Goal: Information Seeking & Learning: Understand process/instructions

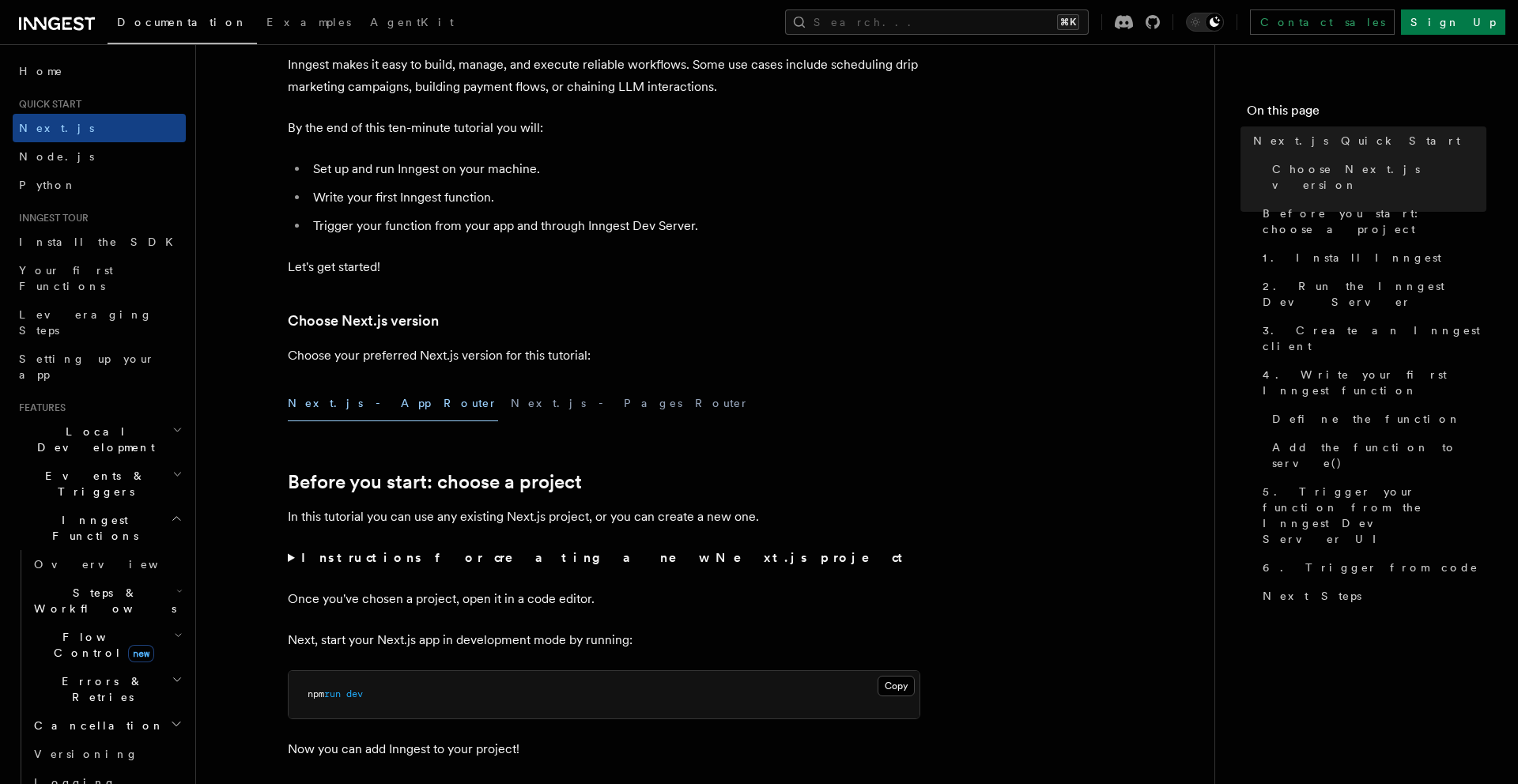
scroll to position [136, 0]
click at [511, 405] on button "Next.js - Pages Router" at bounding box center [630, 400] width 239 height 35
click at [335, 411] on button "Next.js - App Router" at bounding box center [393, 400] width 210 height 35
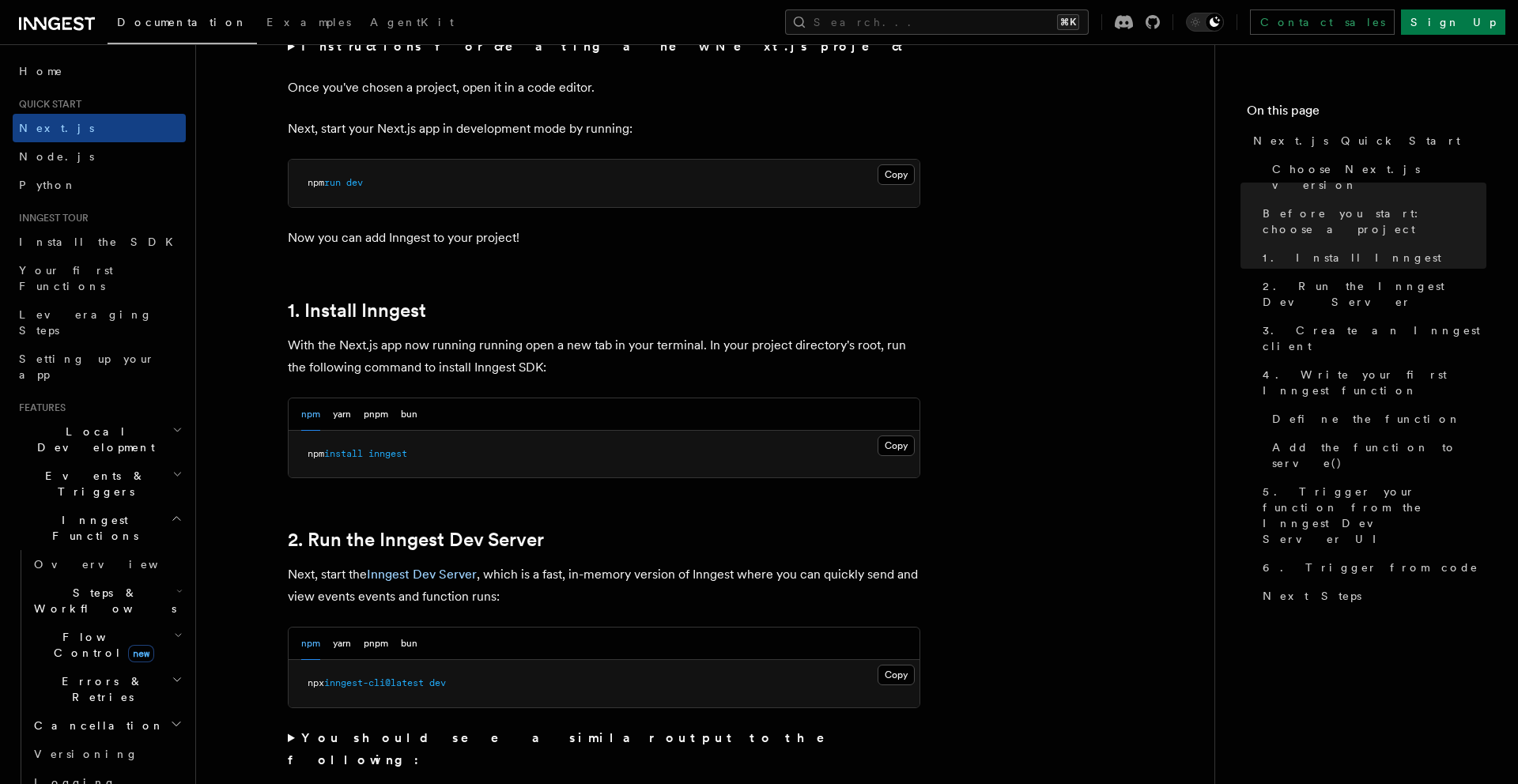
scroll to position [657, 0]
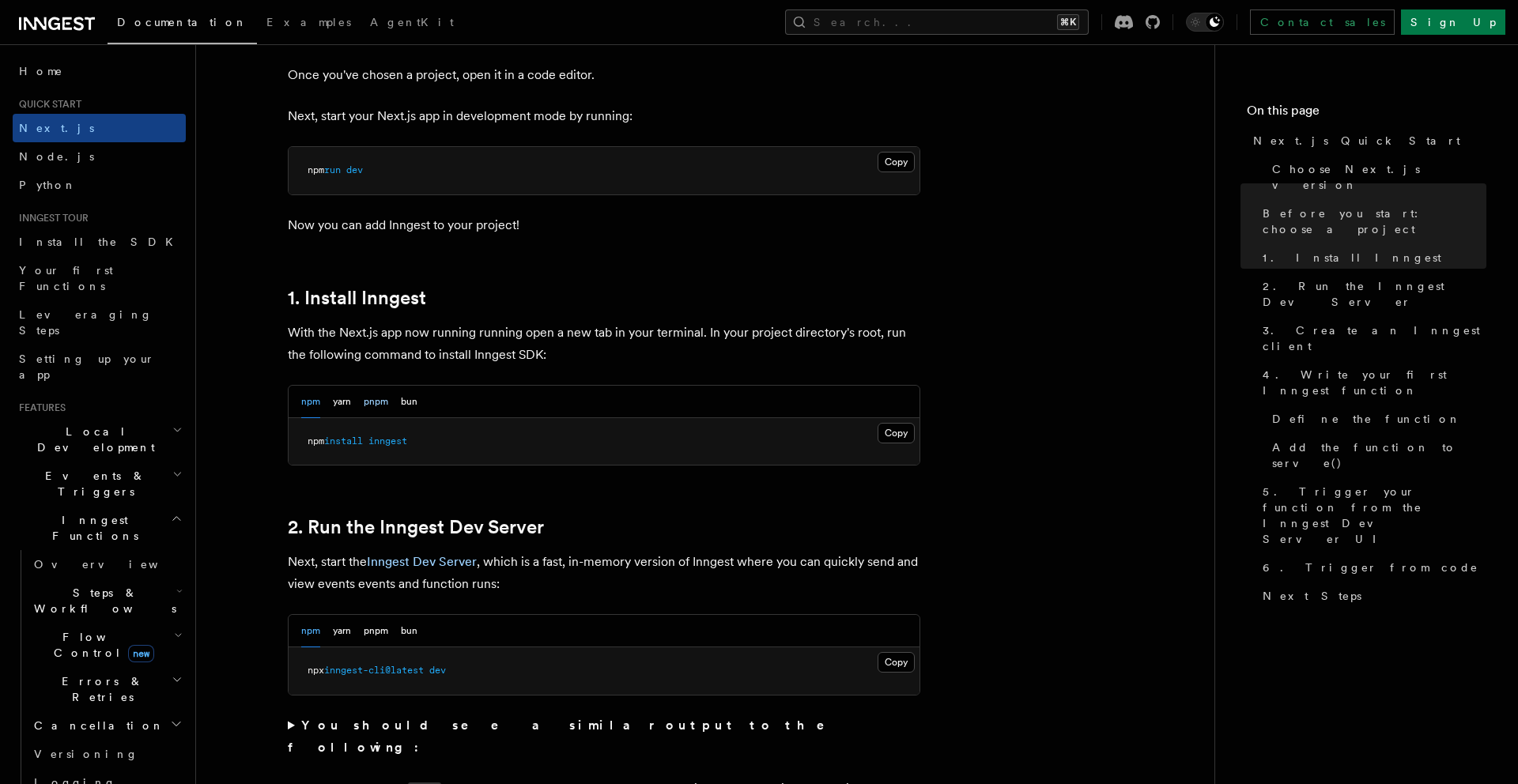
click at [386, 400] on button "pnpm" at bounding box center [375, 401] width 24 height 32
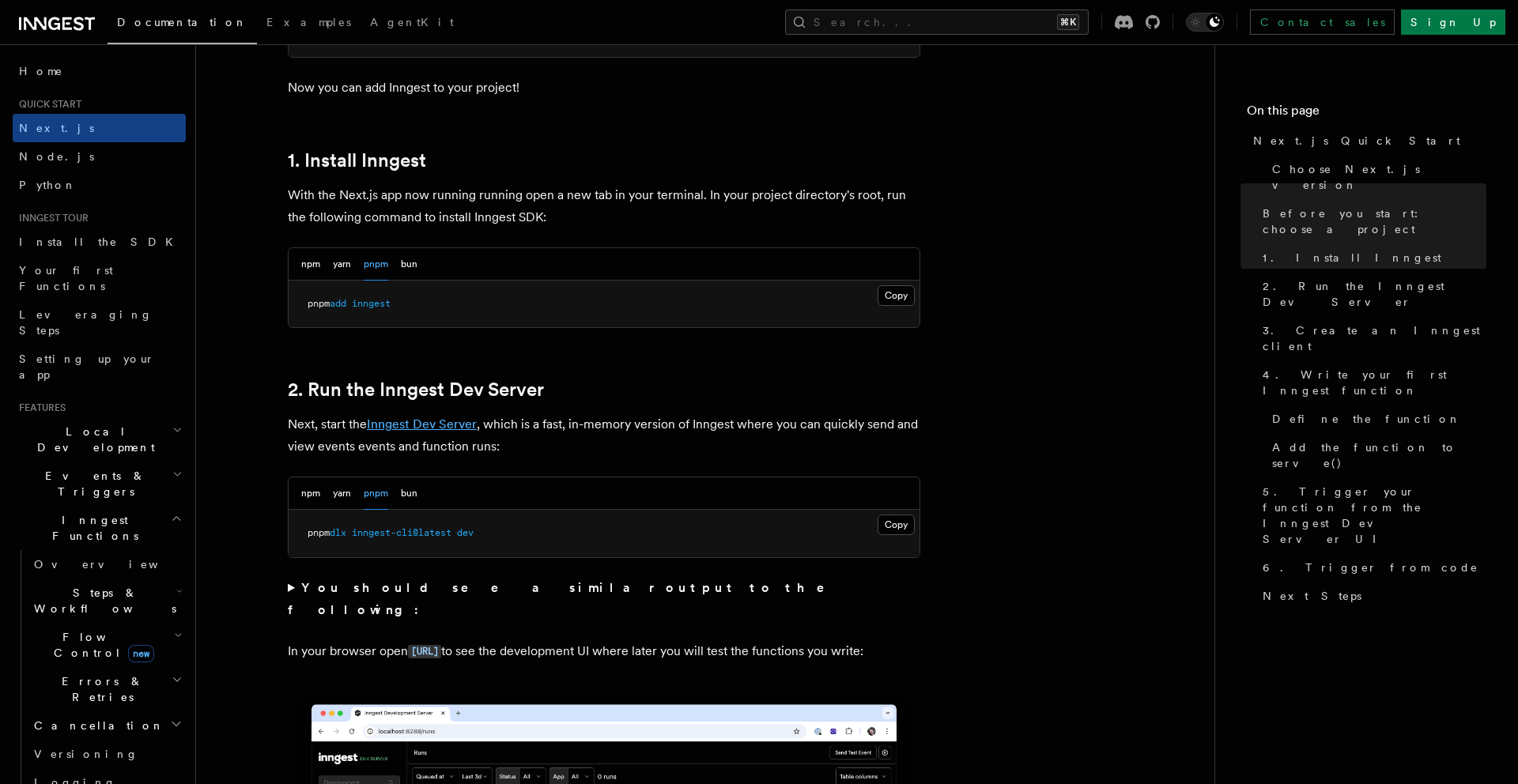
scroll to position [795, 0]
drag, startPoint x: 519, startPoint y: 531, endPoint x: 302, endPoint y: 531, distance: 217.0
click at [302, 531] on pre "pnpm dlx inngest-cli@latest dev" at bounding box center [603, 532] width 631 height 47
copy span "pnpm dlx inngest-cli@latest dev"
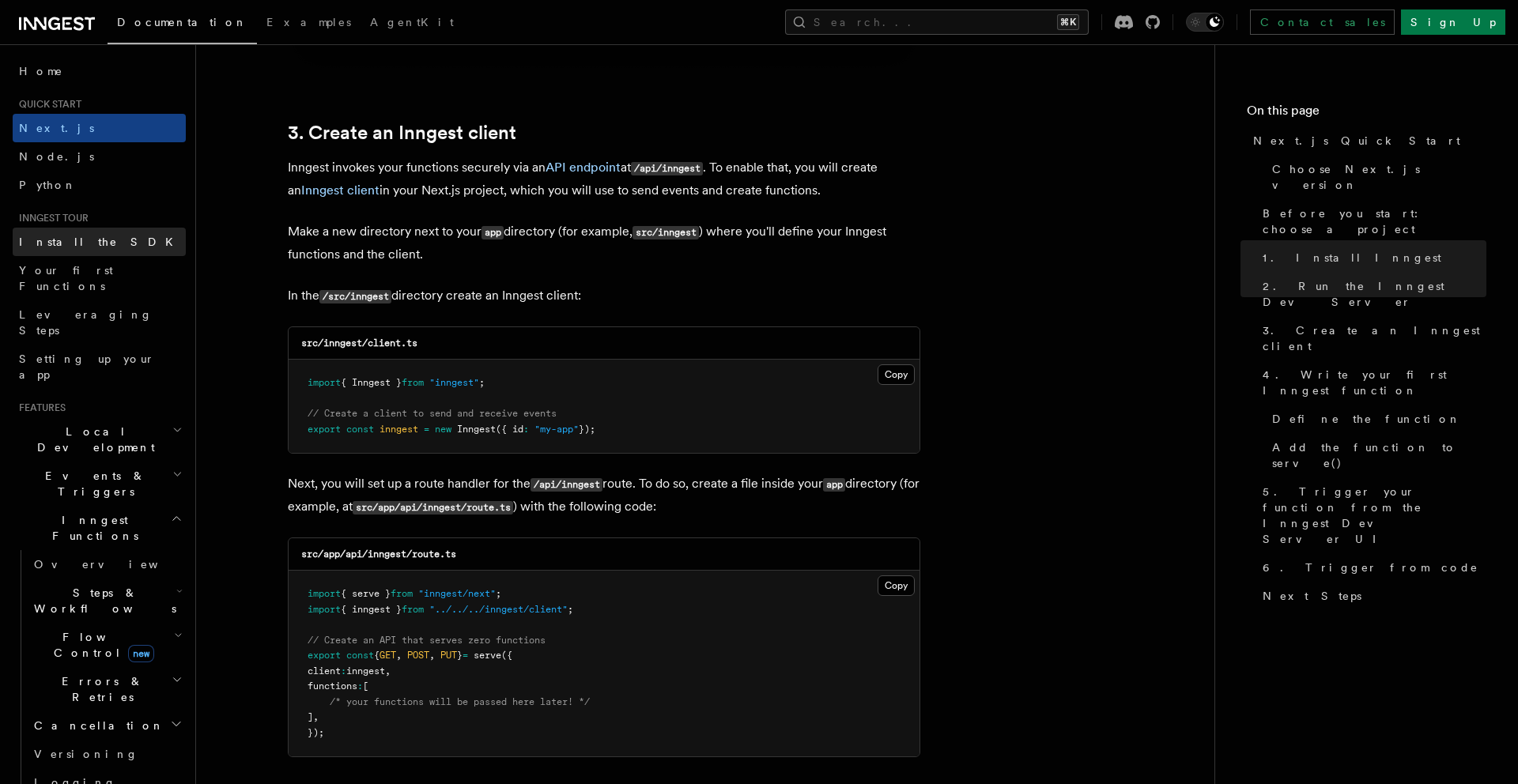
scroll to position [1827, 0]
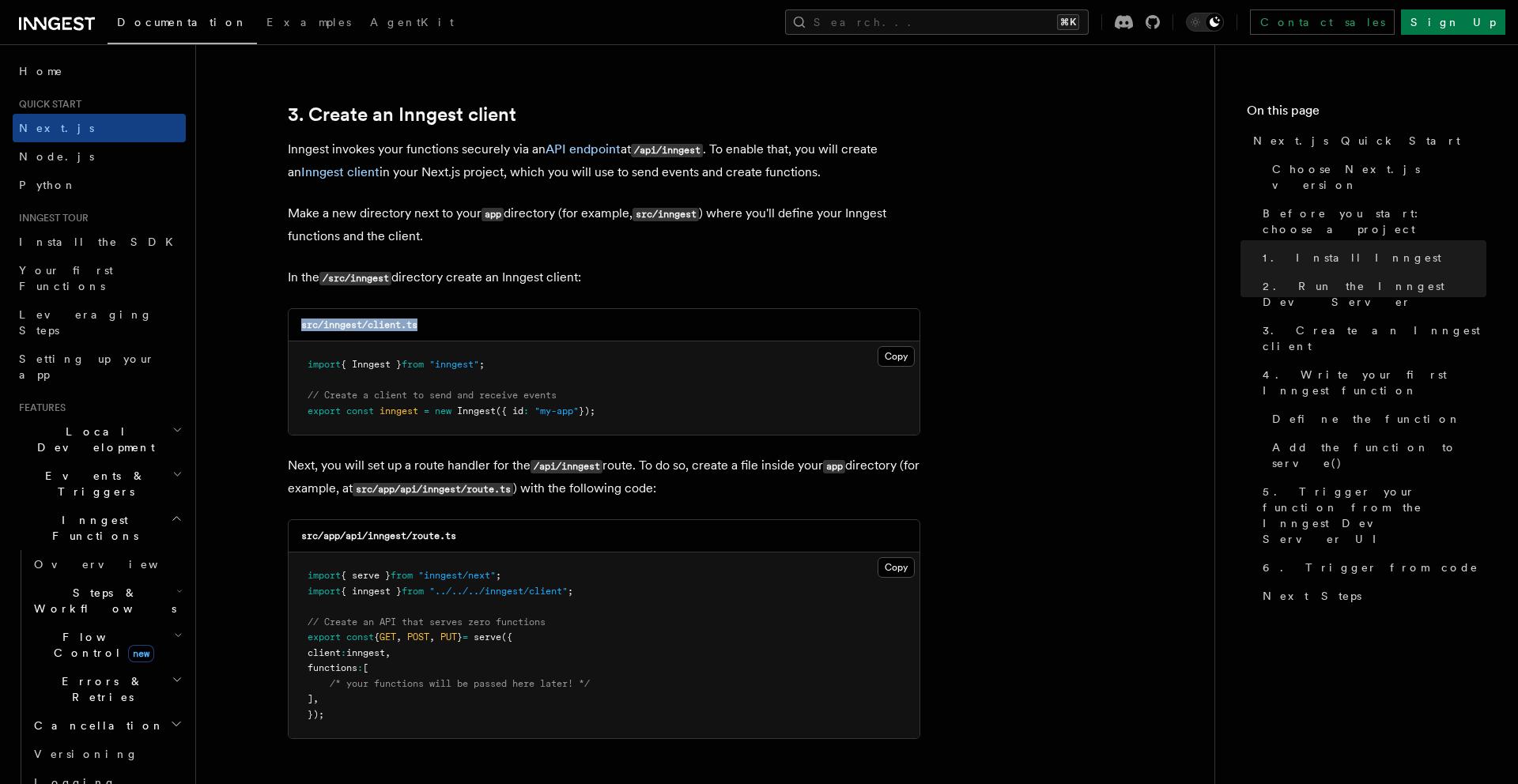
drag, startPoint x: 440, startPoint y: 327, endPoint x: 290, endPoint y: 331, distance: 150.1
click at [290, 331] on div "src/inngest/client.ts" at bounding box center [603, 325] width 631 height 32
drag, startPoint x: 530, startPoint y: 465, endPoint x: 609, endPoint y: 467, distance: 79.0
click at [609, 467] on p "Next, you will set up a route handler for the /api/inngest route. To do so, cre…" at bounding box center [604, 476] width 632 height 45
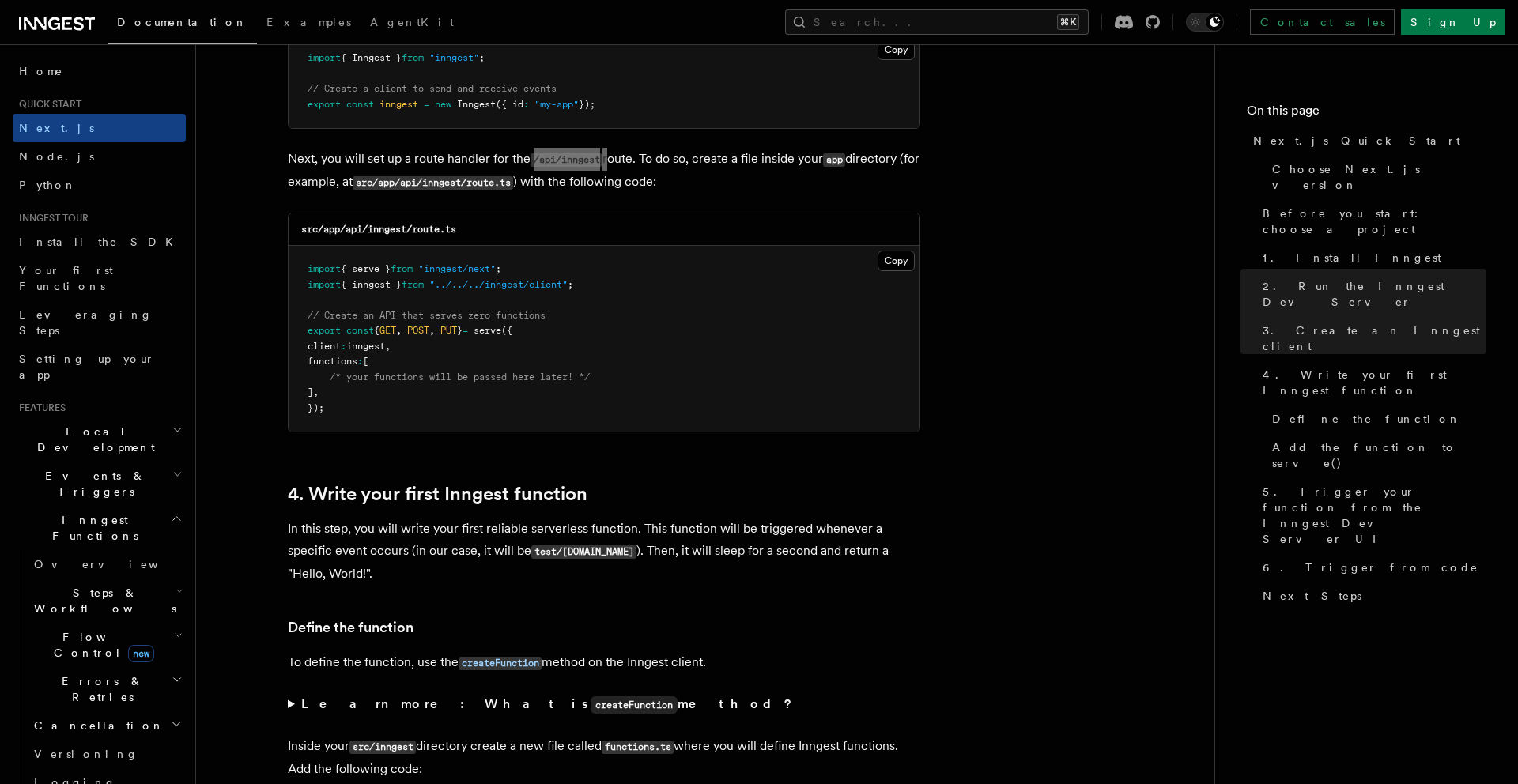
scroll to position [2125, 0]
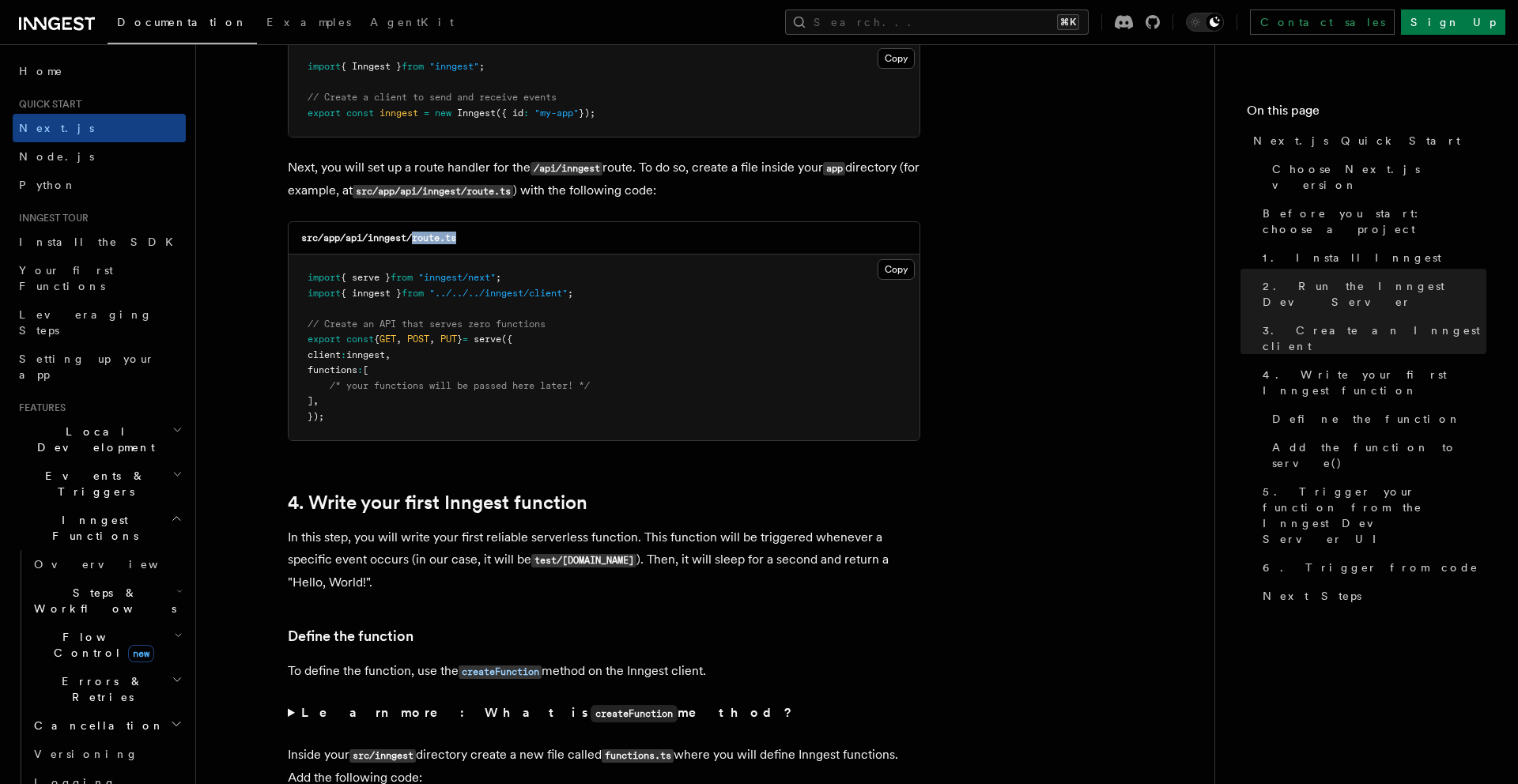
drag, startPoint x: 416, startPoint y: 240, endPoint x: 463, endPoint y: 239, distance: 47.0
click at [463, 239] on div "src/app/api/inngest/route.ts" at bounding box center [603, 238] width 631 height 32
copy code "route.ts"
drag, startPoint x: 568, startPoint y: 273, endPoint x: 301, endPoint y: 275, distance: 267.0
click at [301, 275] on pre "import { serve } from "inngest/next" ; import { inngest } from "../../../innges…" at bounding box center [603, 348] width 631 height 185
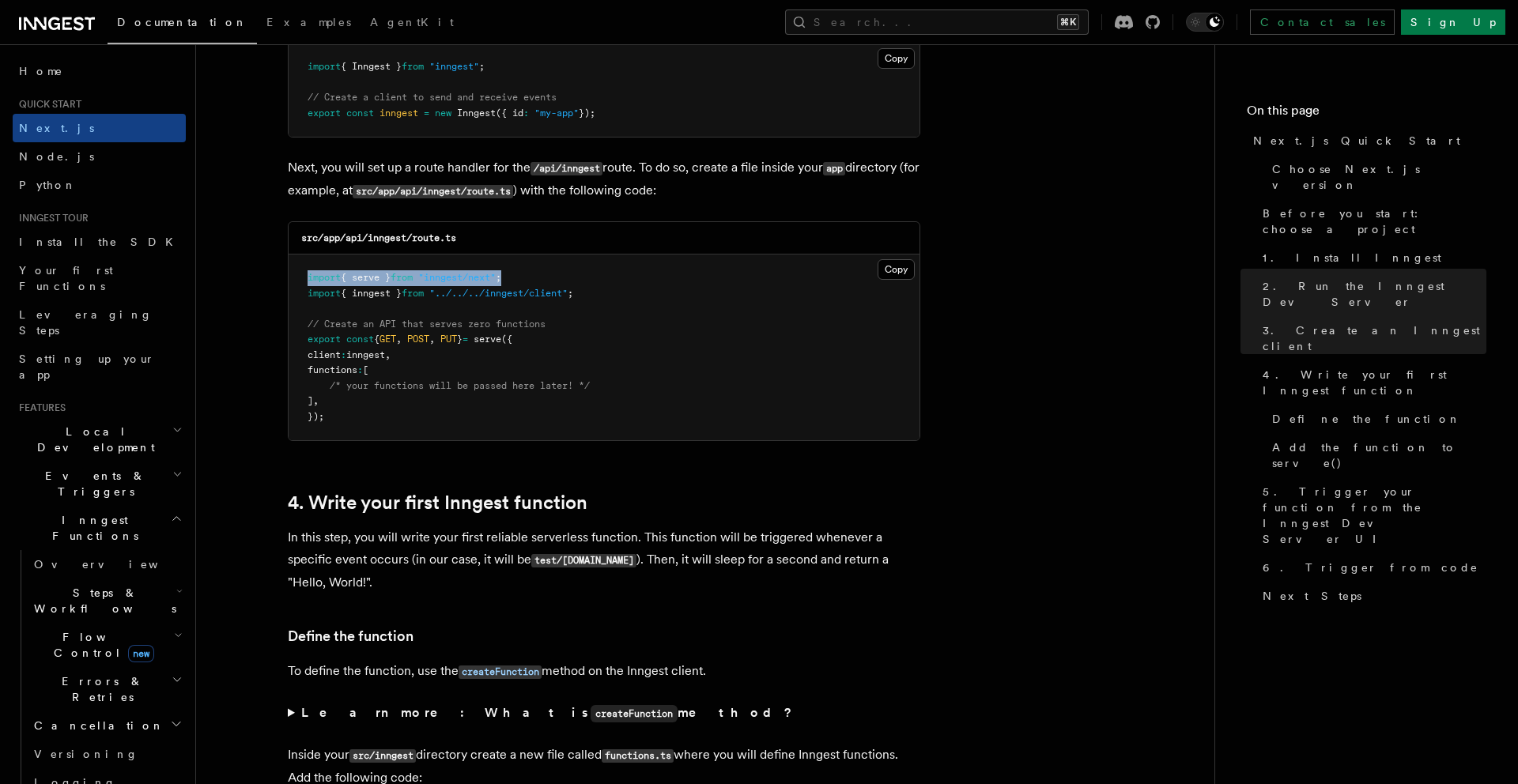
copy span "import { serve } from "inngest/next" ;"
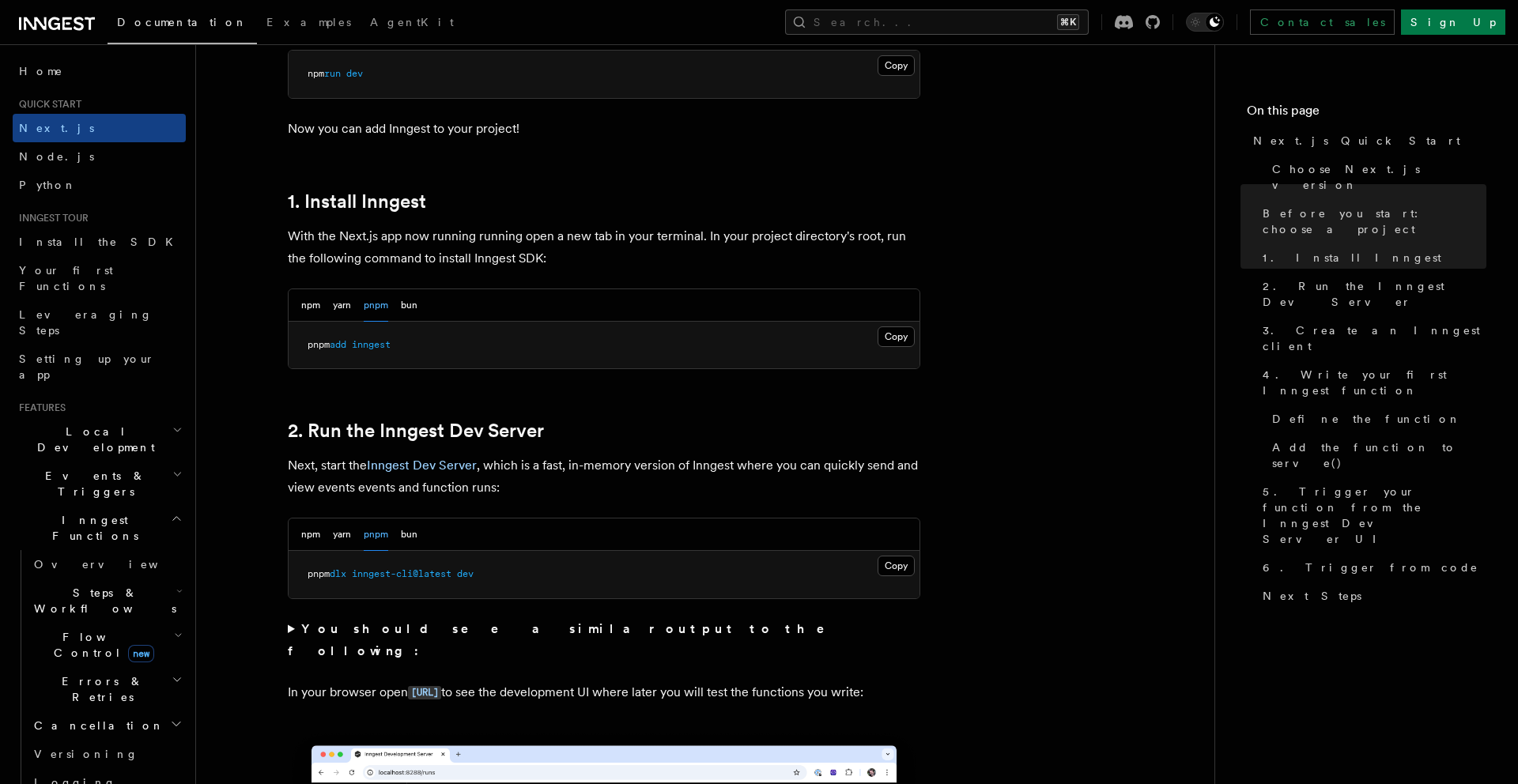
scroll to position [747, 0]
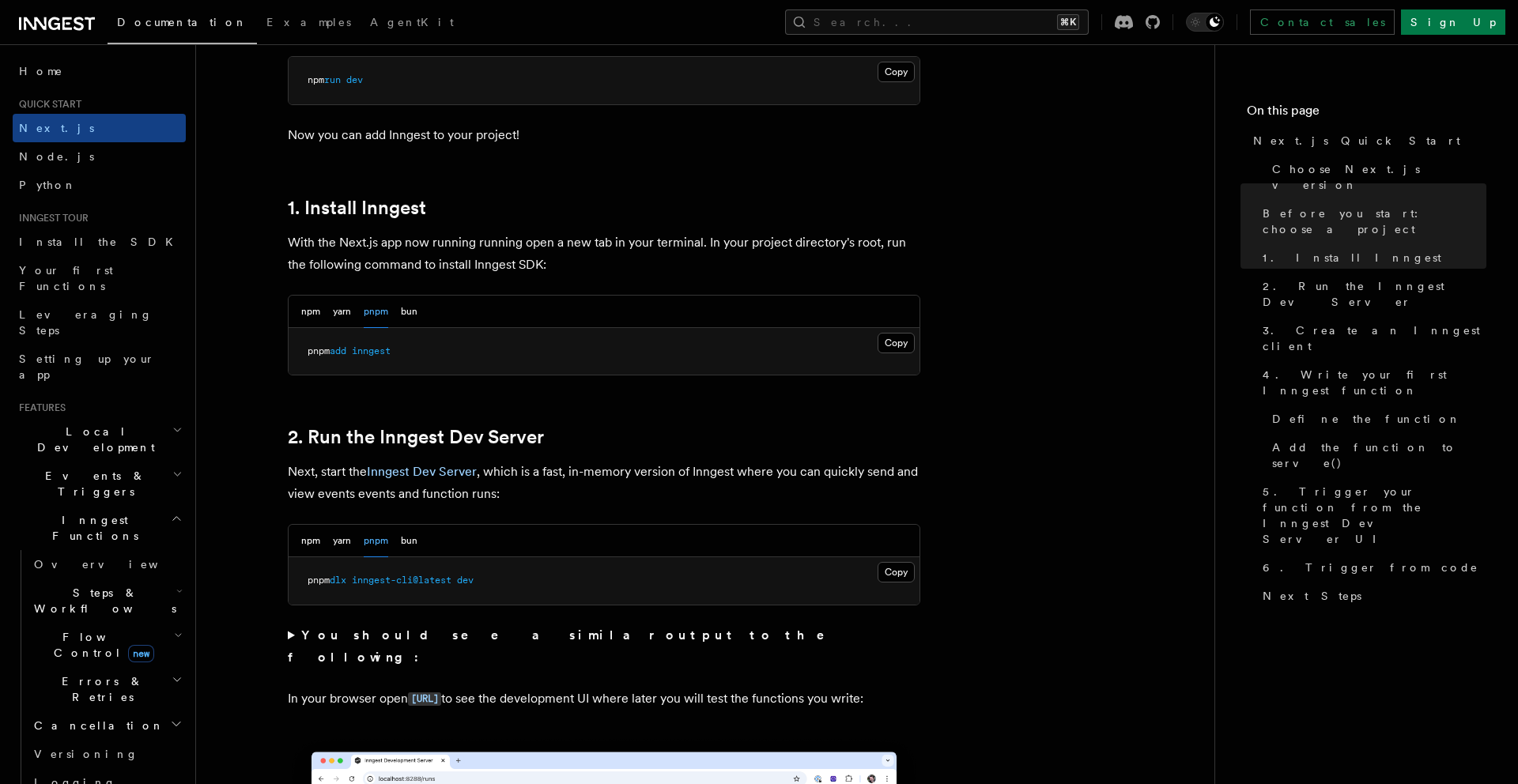
click at [375, 315] on button "pnpm" at bounding box center [375, 311] width 24 height 32
copy span "import { serve } from "inngest/next" ;"
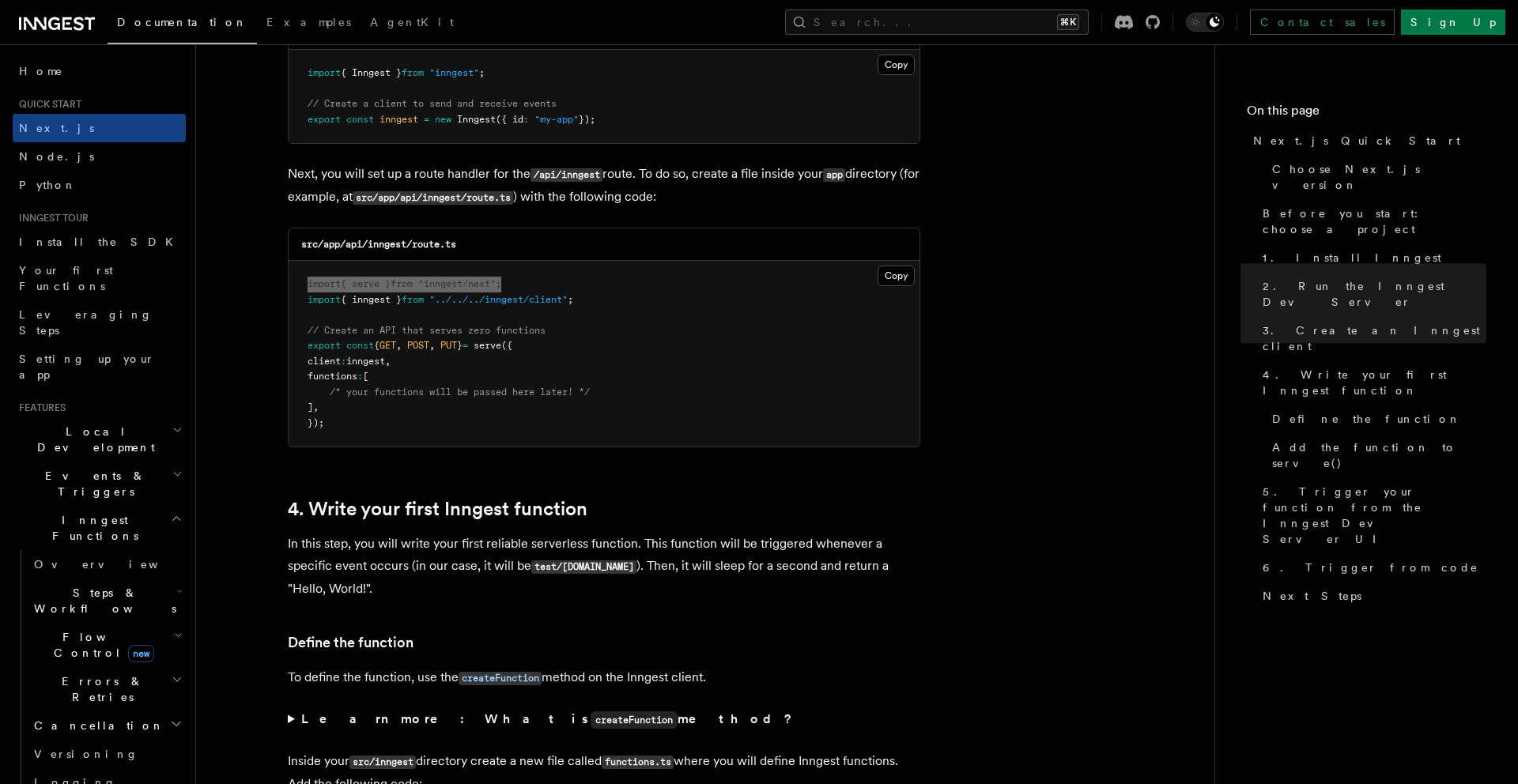
scroll to position [2121, 0]
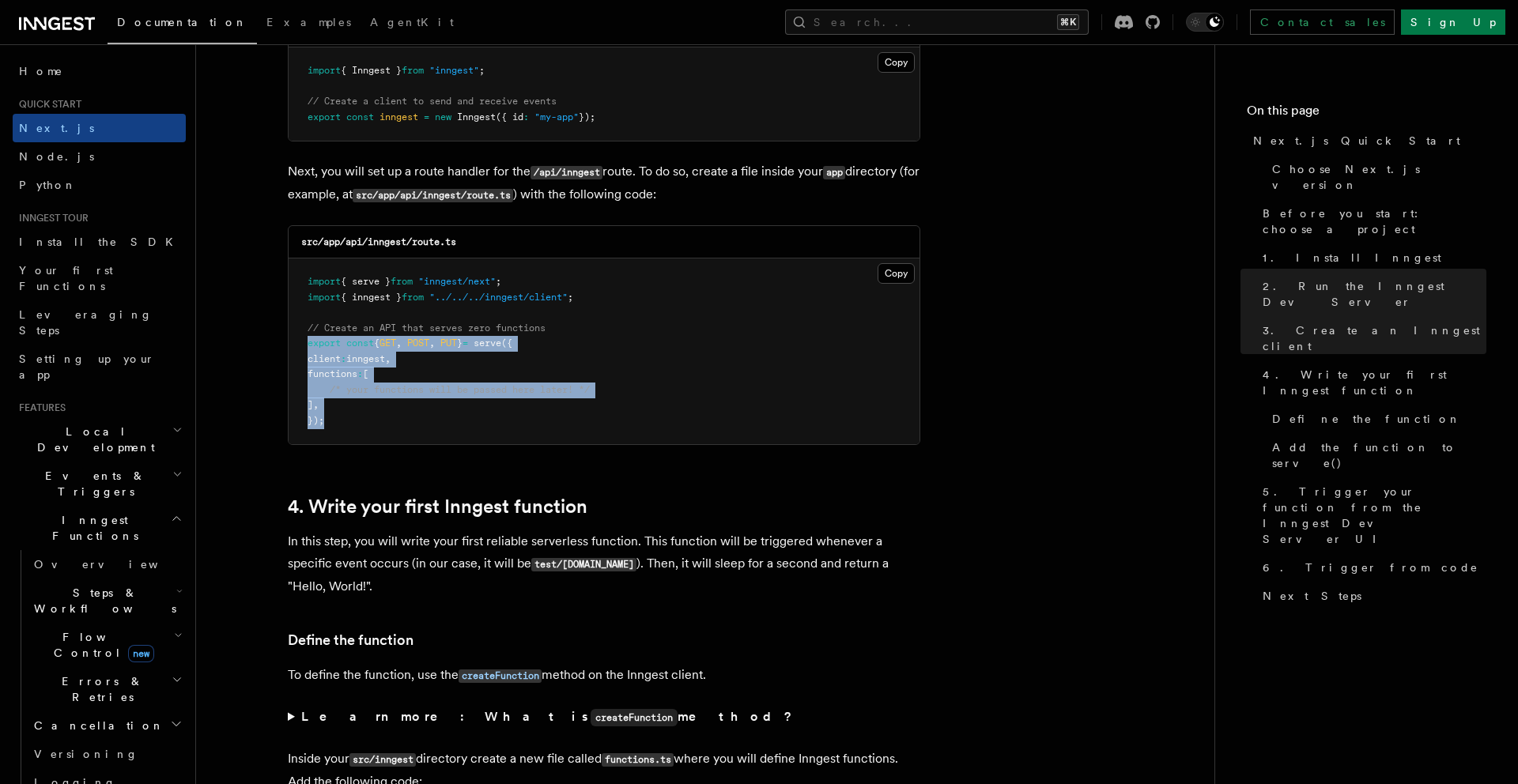
drag, startPoint x: 318, startPoint y: 363, endPoint x: 310, endPoint y: 346, distance: 18.8
click at [310, 346] on pre "import { serve } from "inngest/next" ; import { inngest } from "../../../innges…" at bounding box center [603, 351] width 631 height 185
copy code "export const { GET , POST , PUT } = serve ({ client : inngest , functions : [ /…"
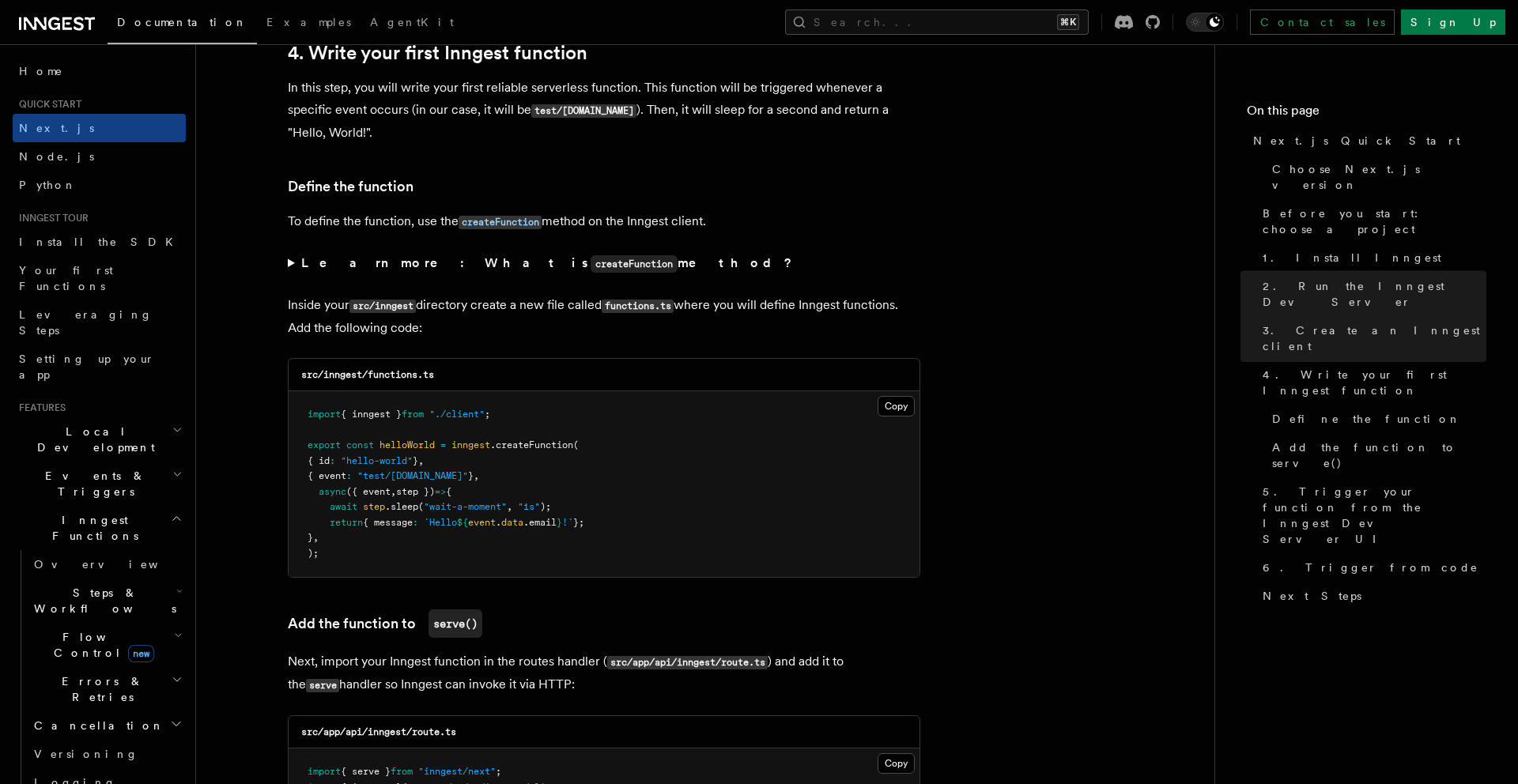
scroll to position [2597, 0]
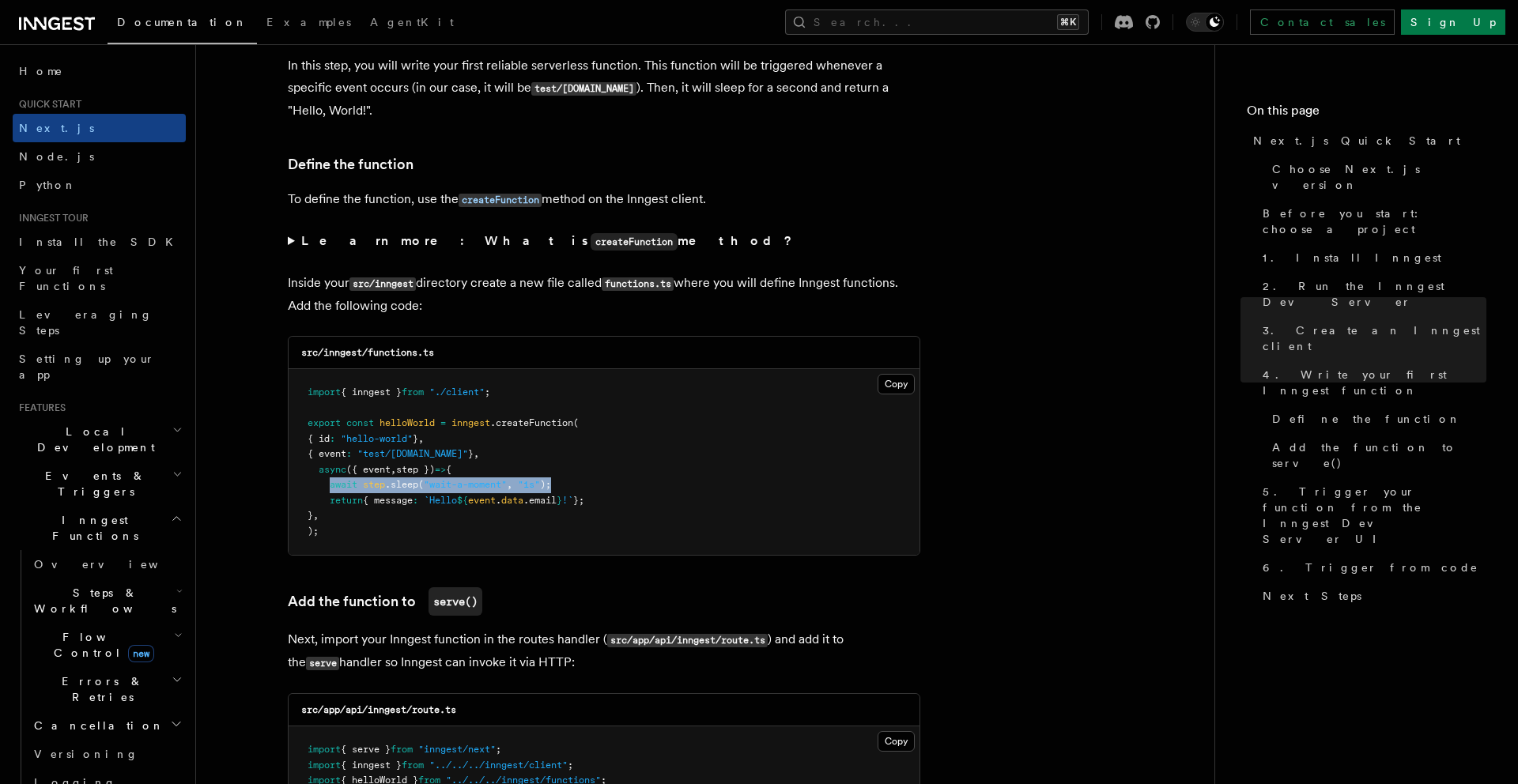
drag, startPoint x: 331, startPoint y: 484, endPoint x: 564, endPoint y: 480, distance: 233.0
click at [564, 480] on pre "import { inngest } from "./client" ; export const helloWorld = inngest .createF…" at bounding box center [603, 462] width 631 height 185
copy span "await step .sleep ( "wait-a-moment" , "1s" );"
drag, startPoint x: 330, startPoint y: 504, endPoint x: 626, endPoint y: 496, distance: 296.1
click at [626, 496] on pre "import { inngest } from "./client" ; export const helloWorld = inngest .createF…" at bounding box center [603, 462] width 631 height 185
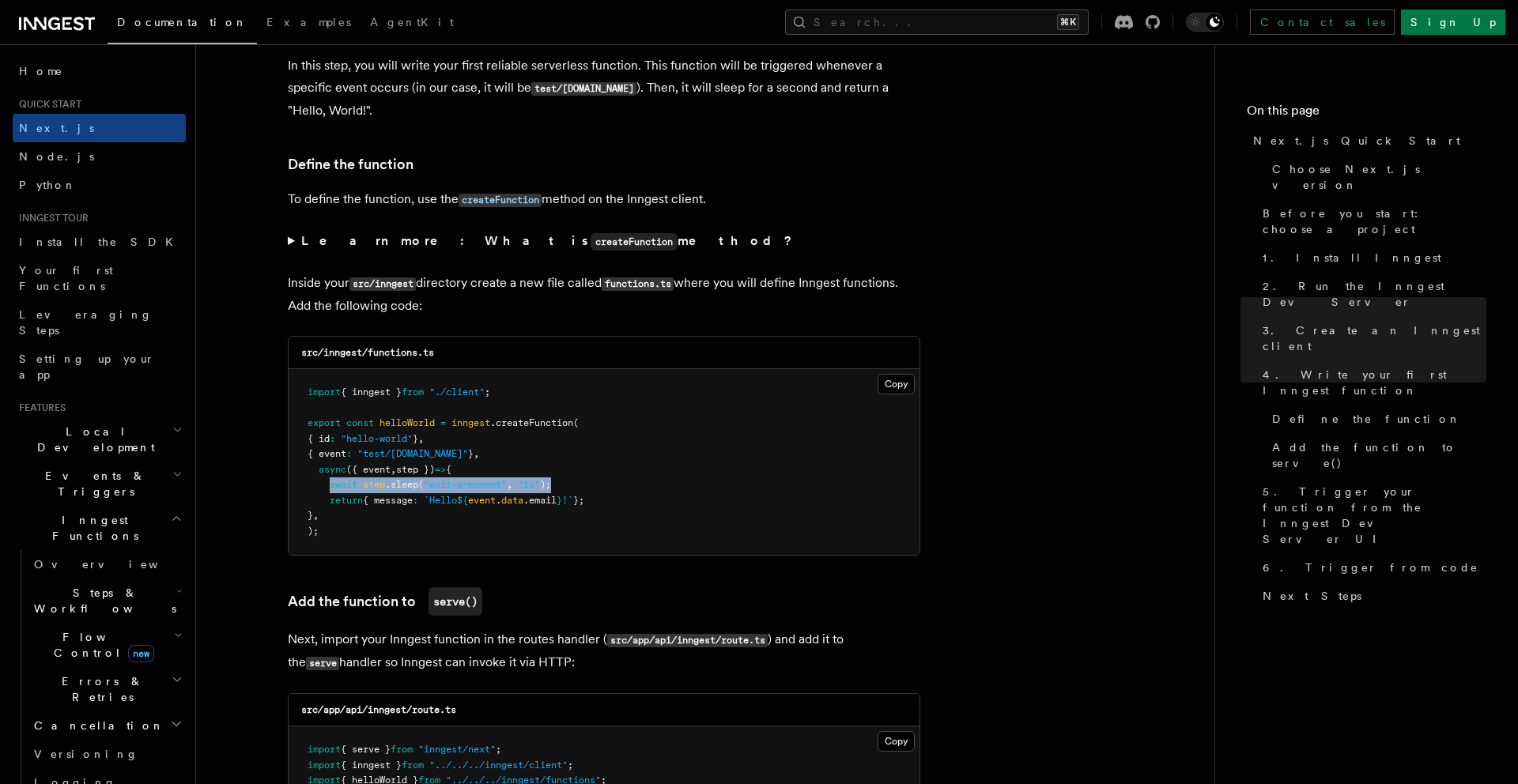
copy span "return { message : `Hello ${ event . data .email } !` };"
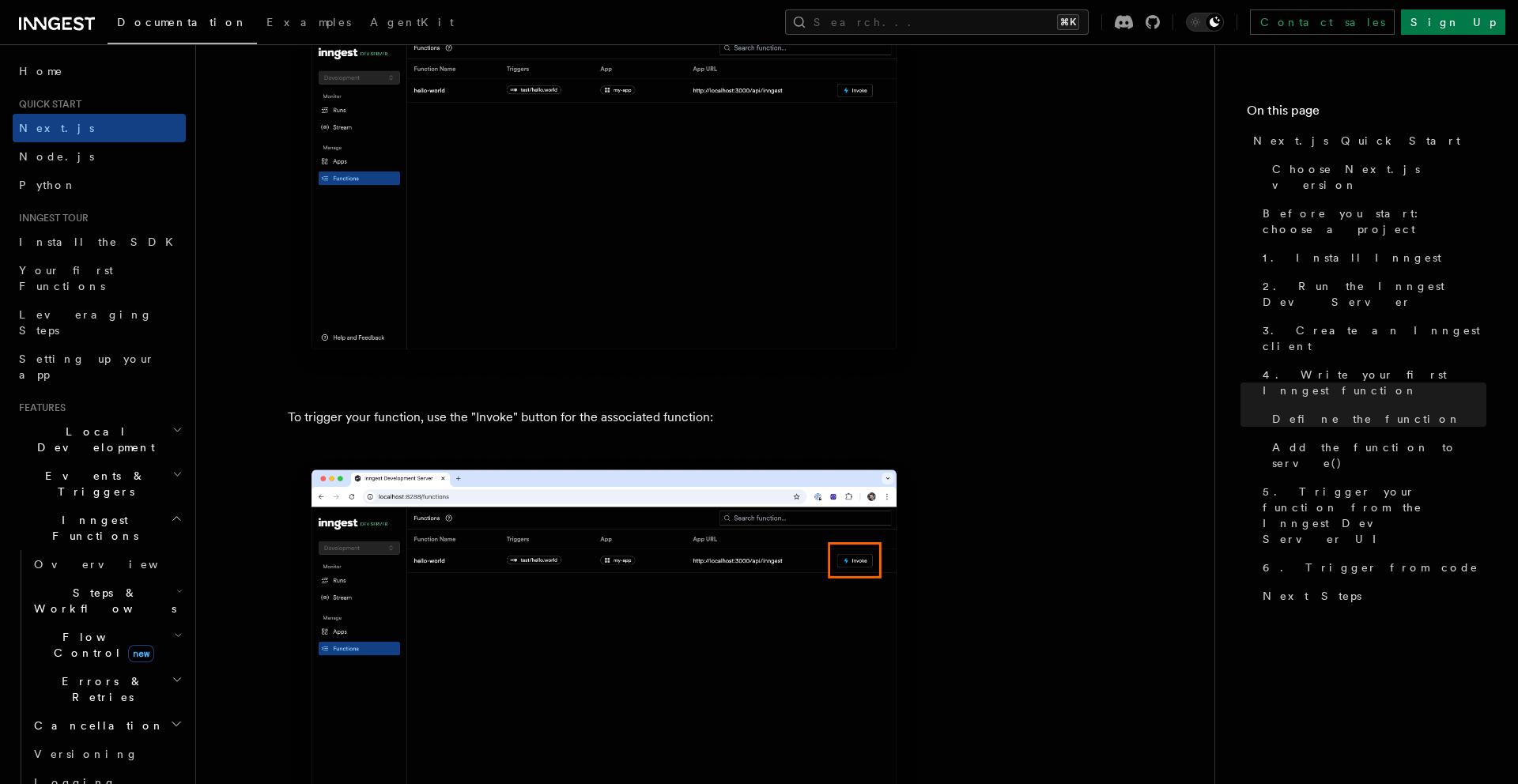
scroll to position [3946, 0]
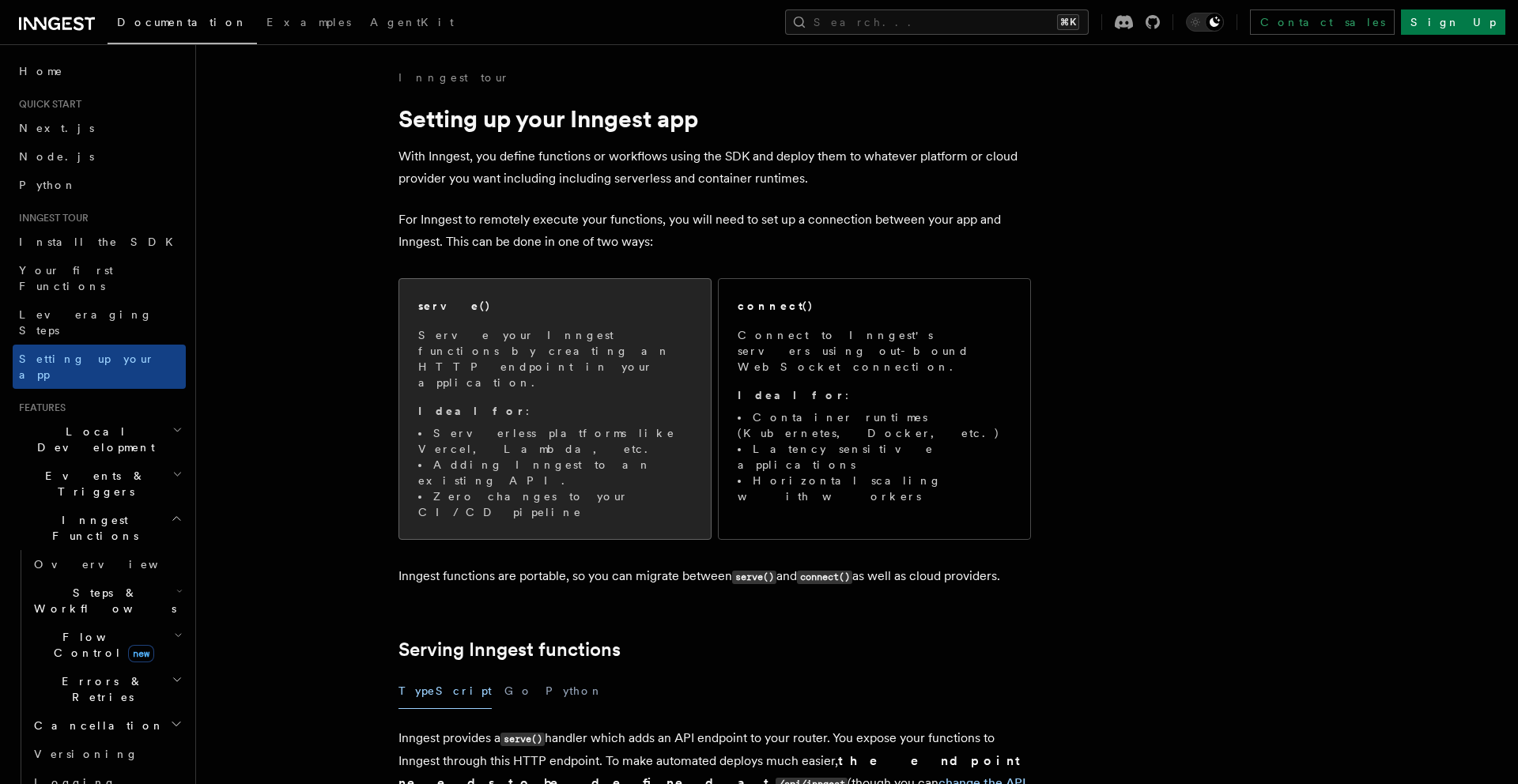
click at [594, 368] on span "Serve your Inngest functions by creating an HTTP endpoint in your application. …" at bounding box center [554, 424] width 273 height 193
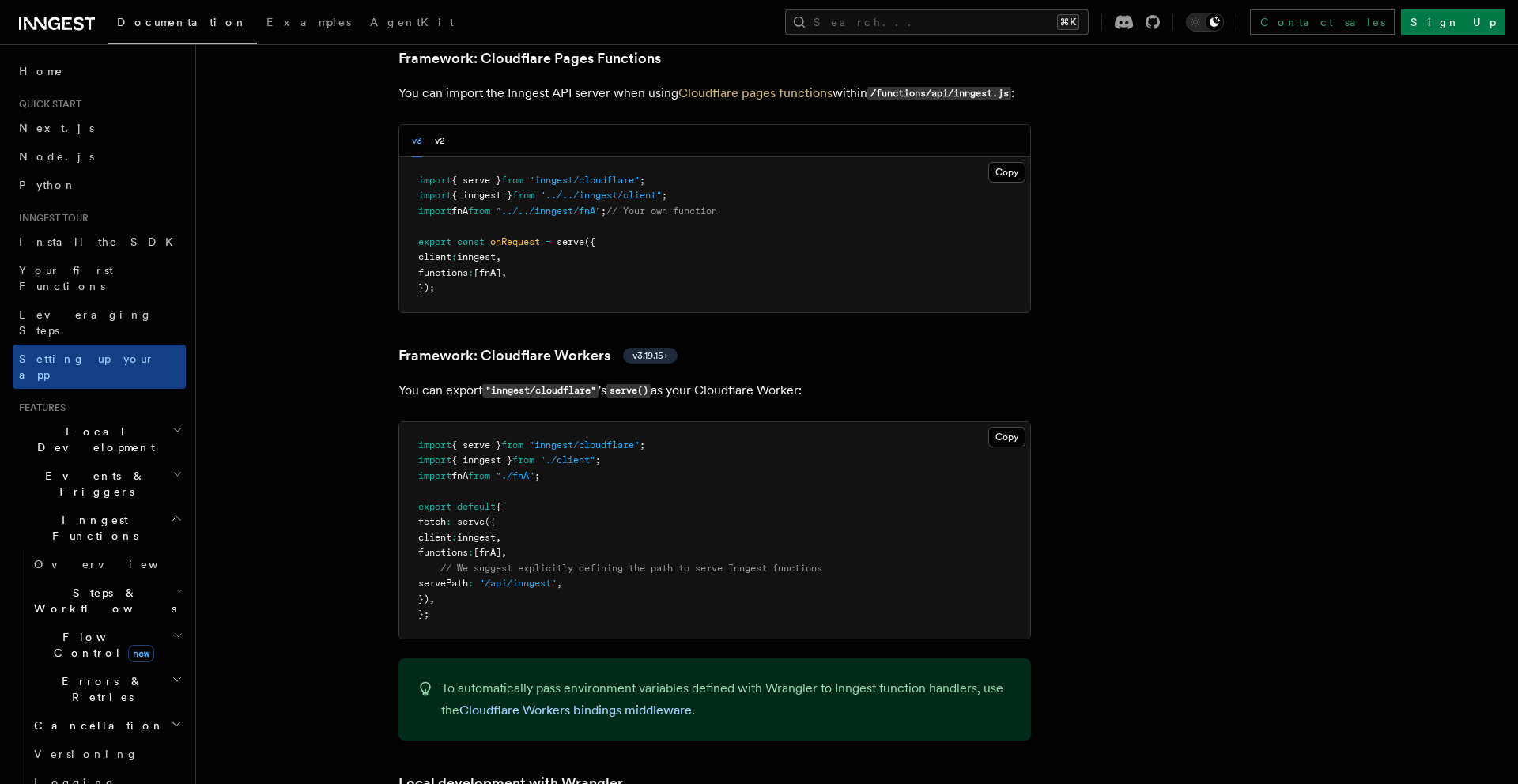
scroll to position [2540, 0]
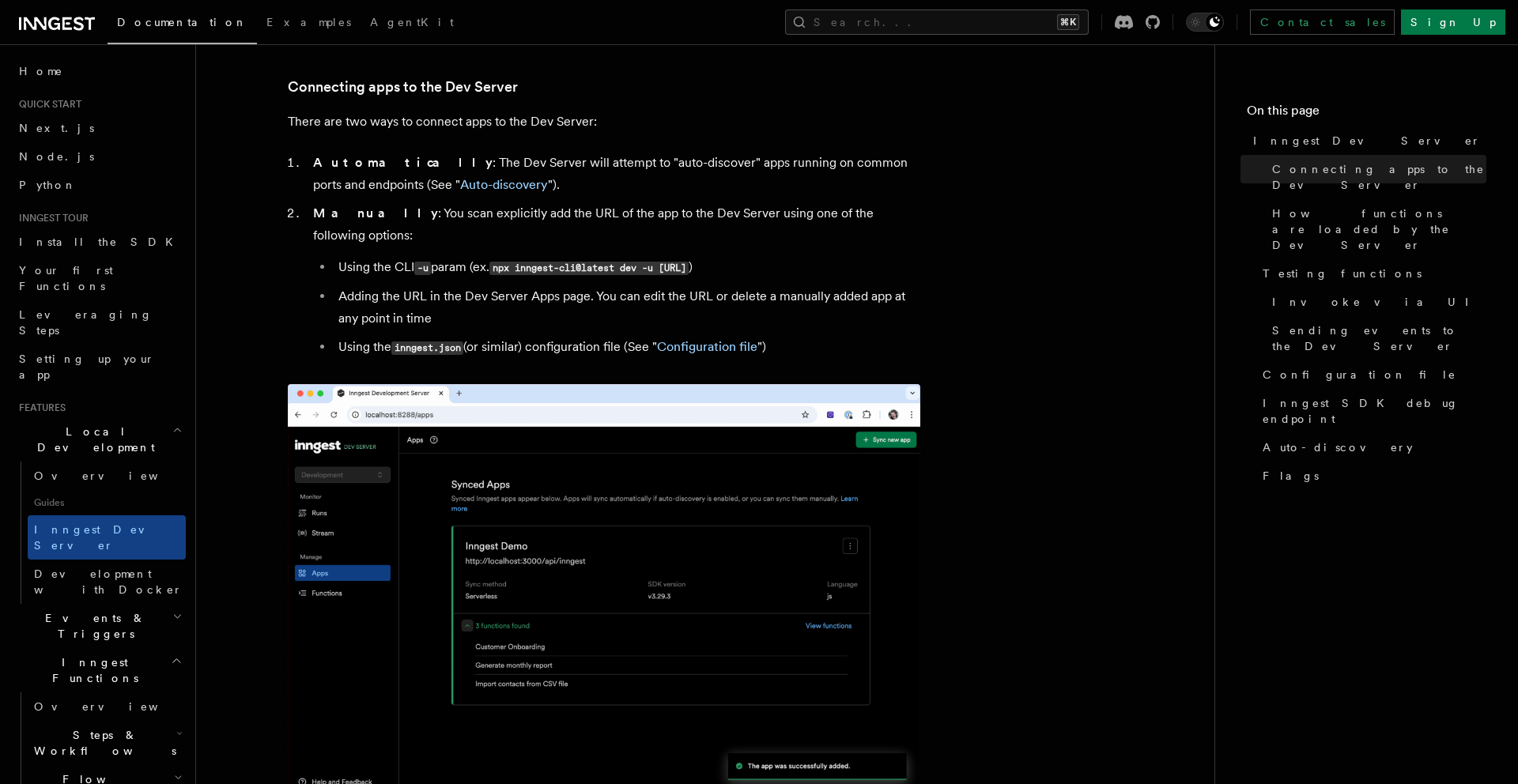
drag, startPoint x: 501, startPoint y: 247, endPoint x: 858, endPoint y: 244, distance: 357.0
click at [689, 261] on code "npx inngest-cli@latest dev -u [URL]" at bounding box center [588, 268] width 199 height 14
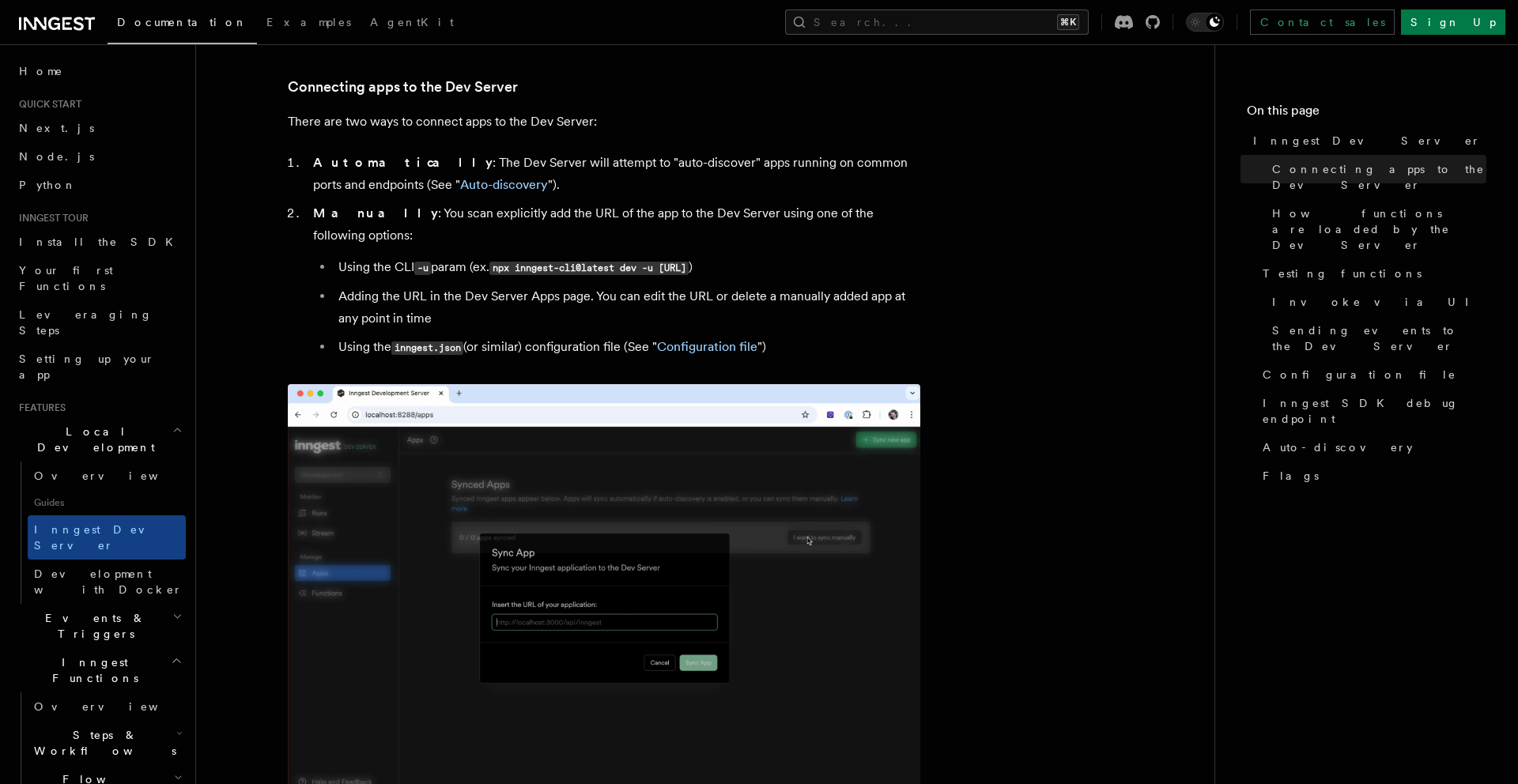
copy code "npx inngest-cli@latest dev -u [URL]"
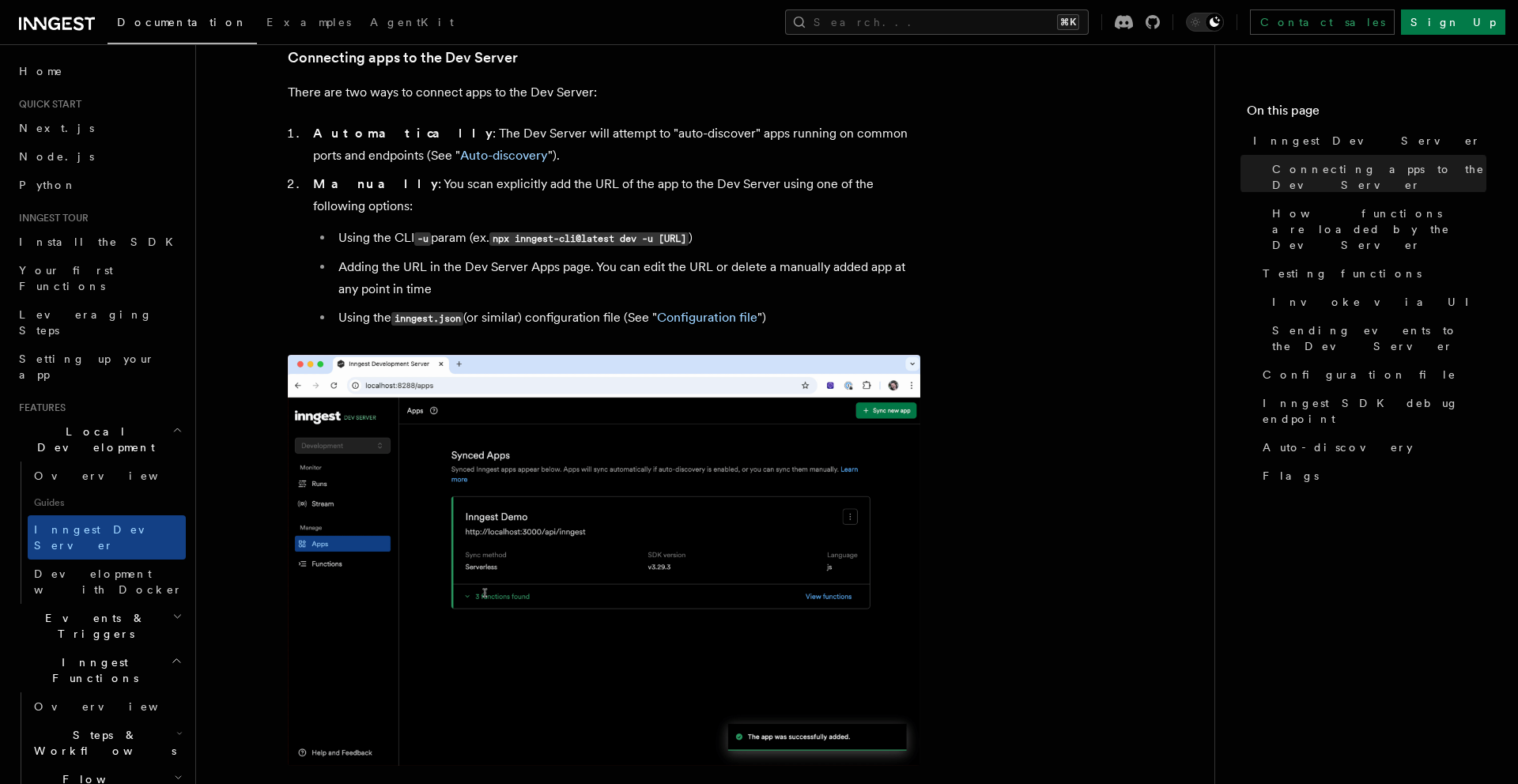
scroll to position [959, 0]
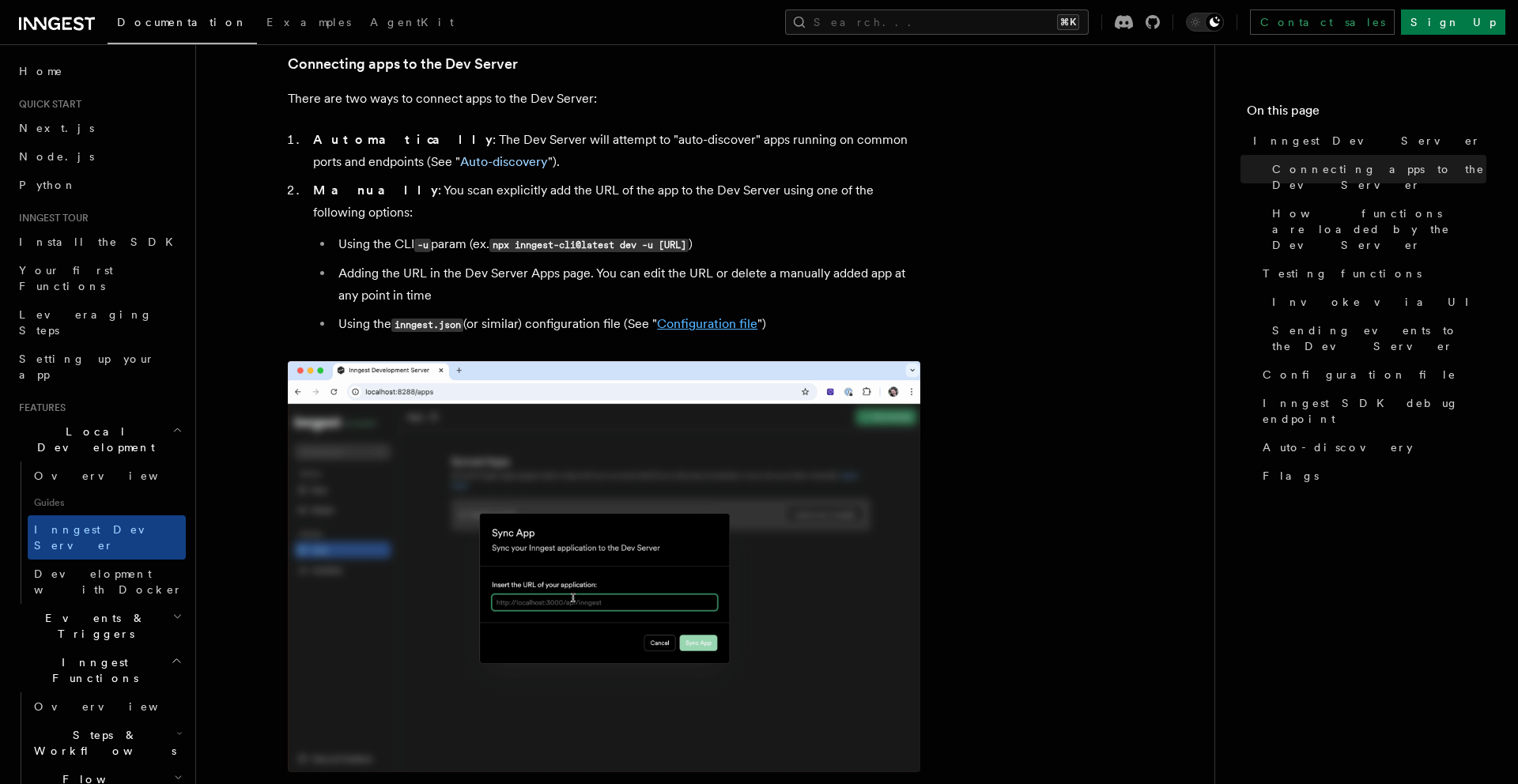
click at [718, 316] on link "Configuration file" at bounding box center [707, 323] width 100 height 15
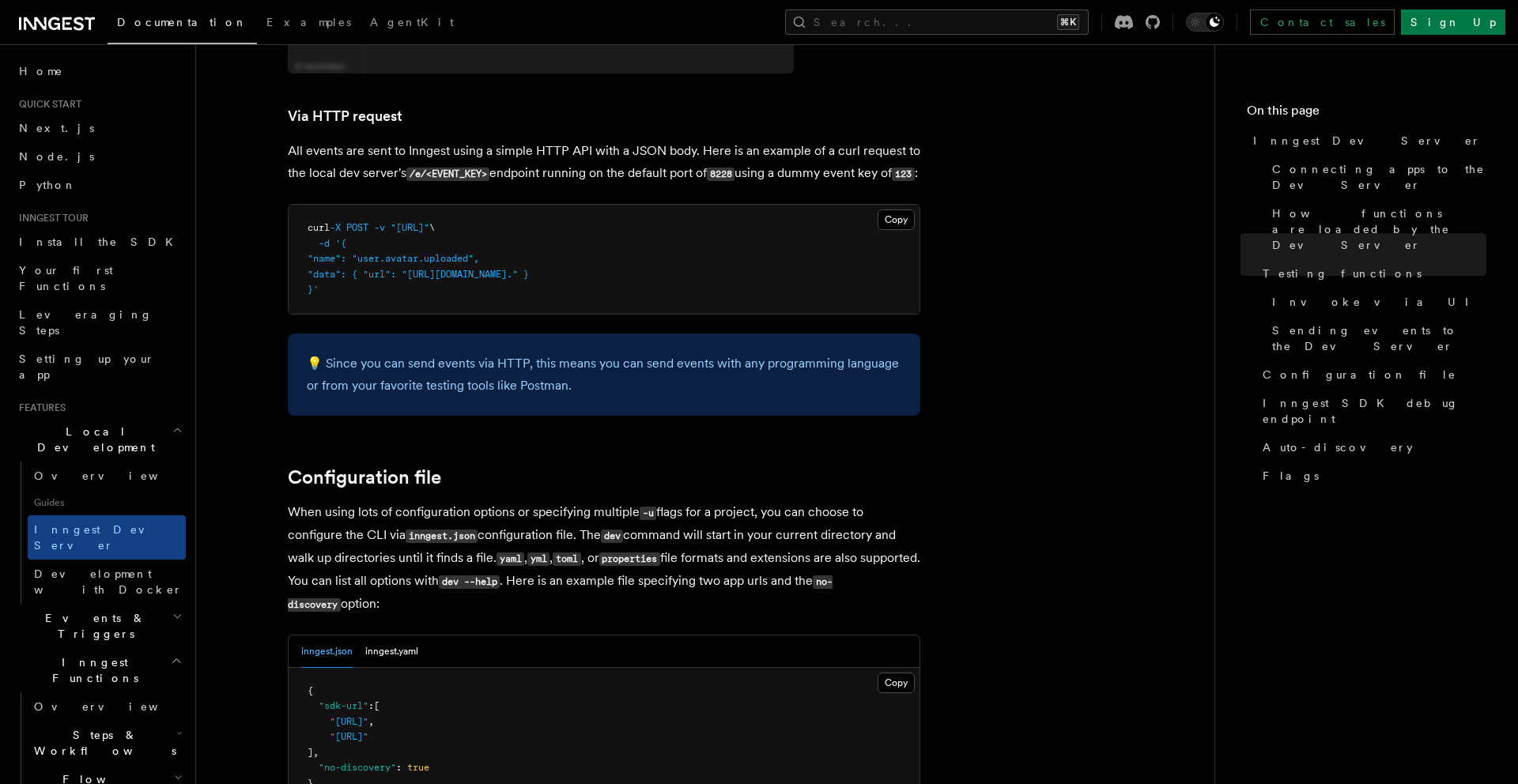
scroll to position [4130, 0]
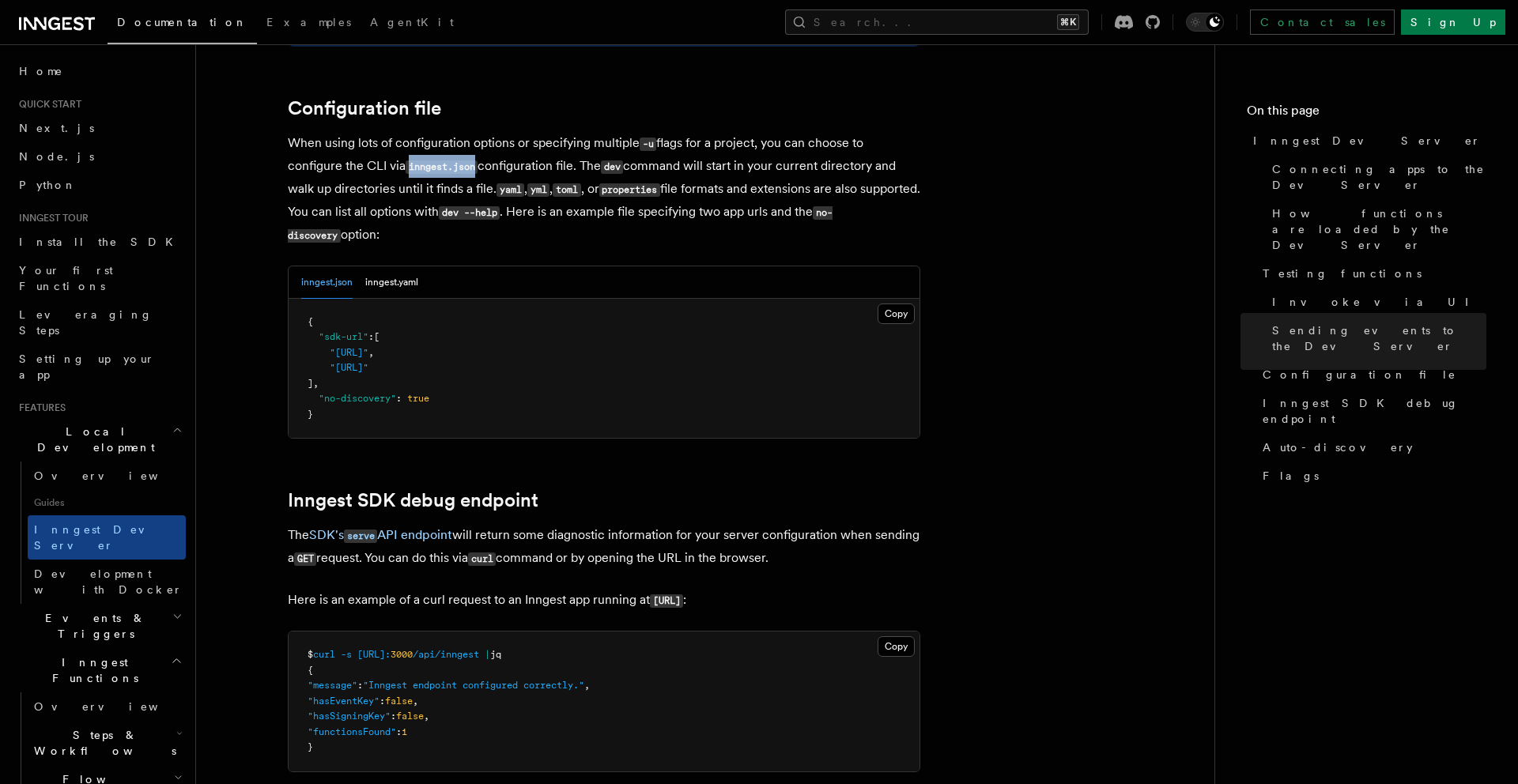
drag, startPoint x: 411, startPoint y: 145, endPoint x: 476, endPoint y: 145, distance: 65.0
click at [476, 160] on code "inngest.json" at bounding box center [442, 167] width 72 height 14
copy code "inngest.json"
click at [384, 266] on button "inngest.yaml" at bounding box center [391, 282] width 53 height 32
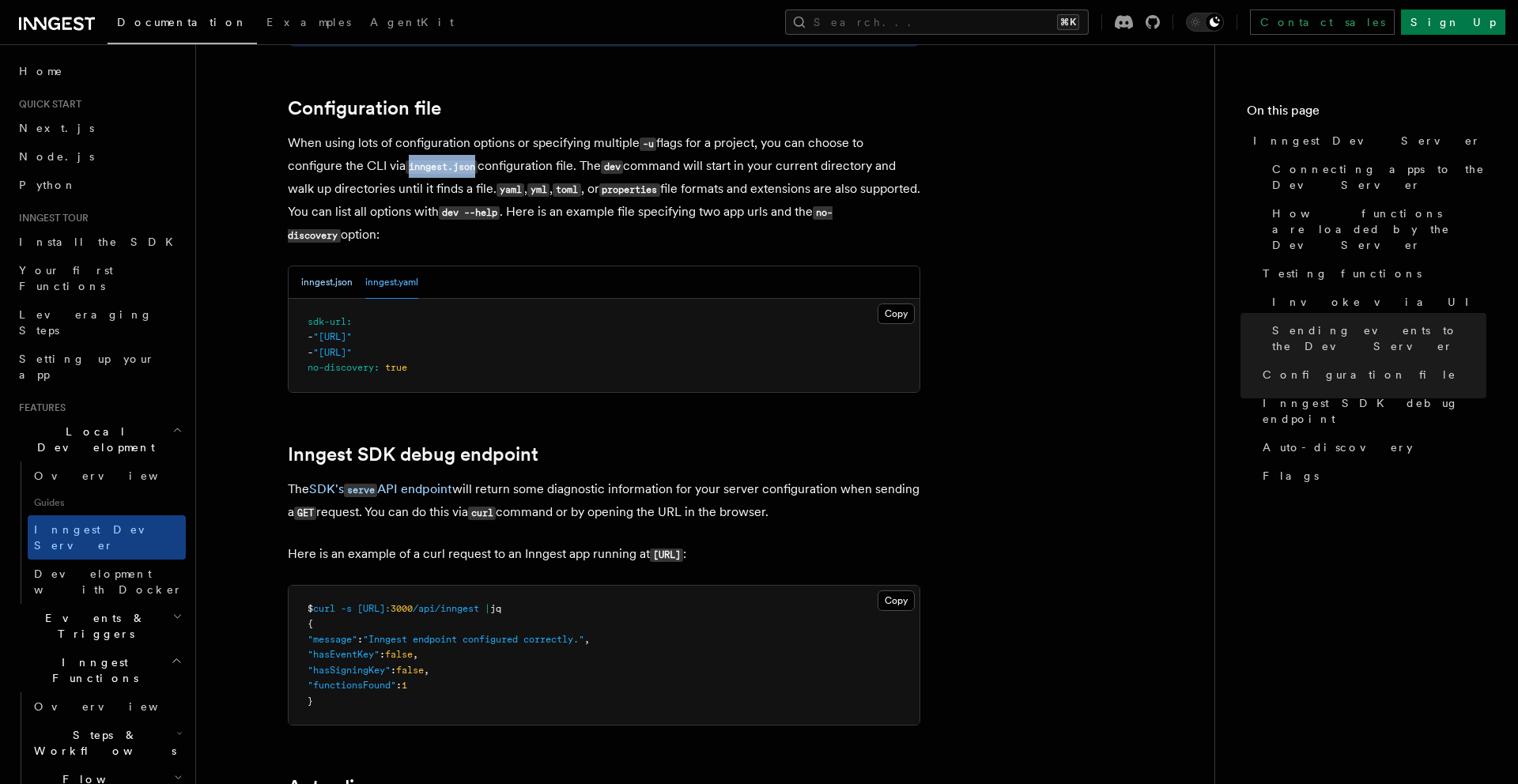
click at [326, 266] on button "inngest.json" at bounding box center [326, 282] width 51 height 32
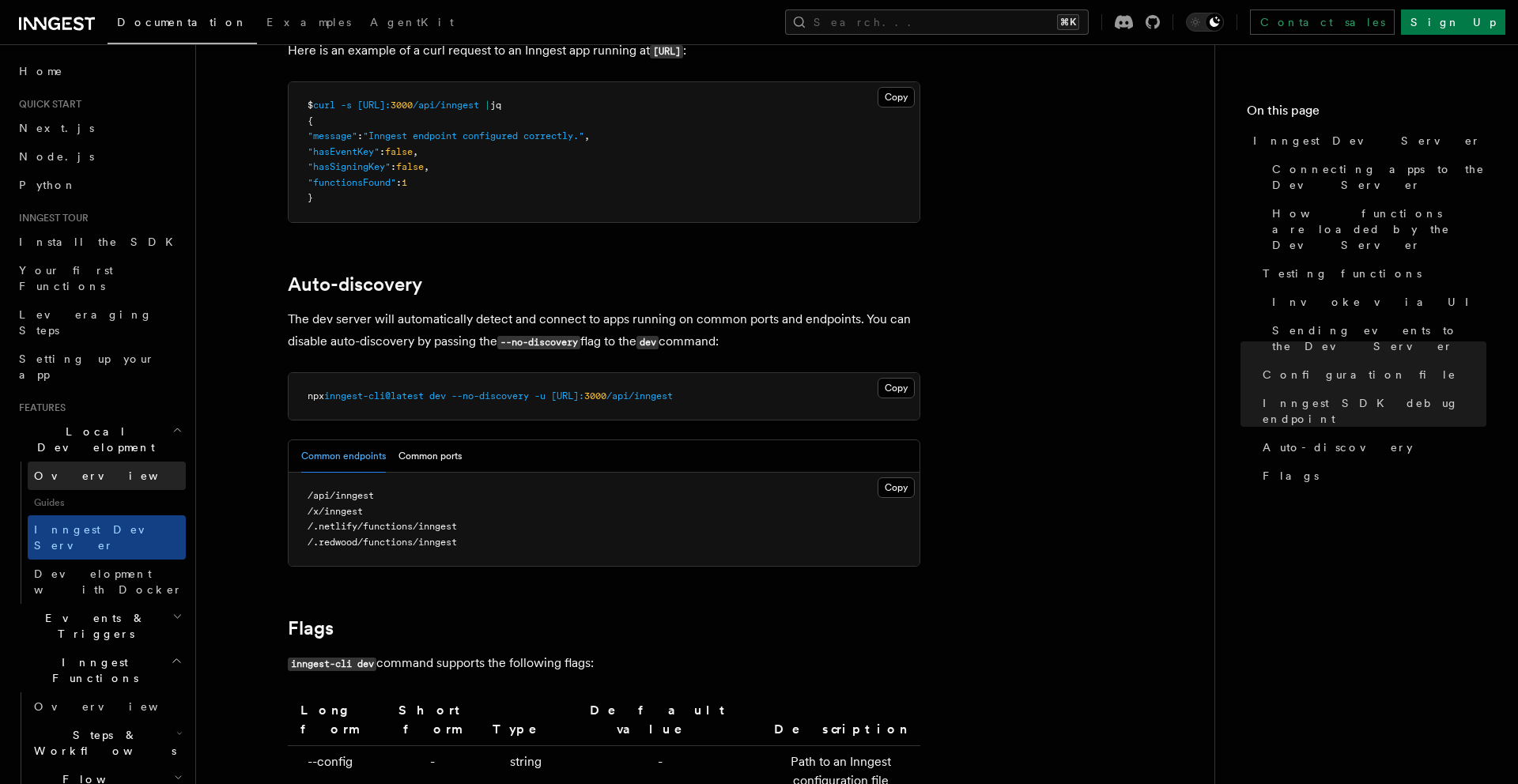
scroll to position [4681, 0]
click at [414, 439] on button "Common ports" at bounding box center [430, 455] width 63 height 32
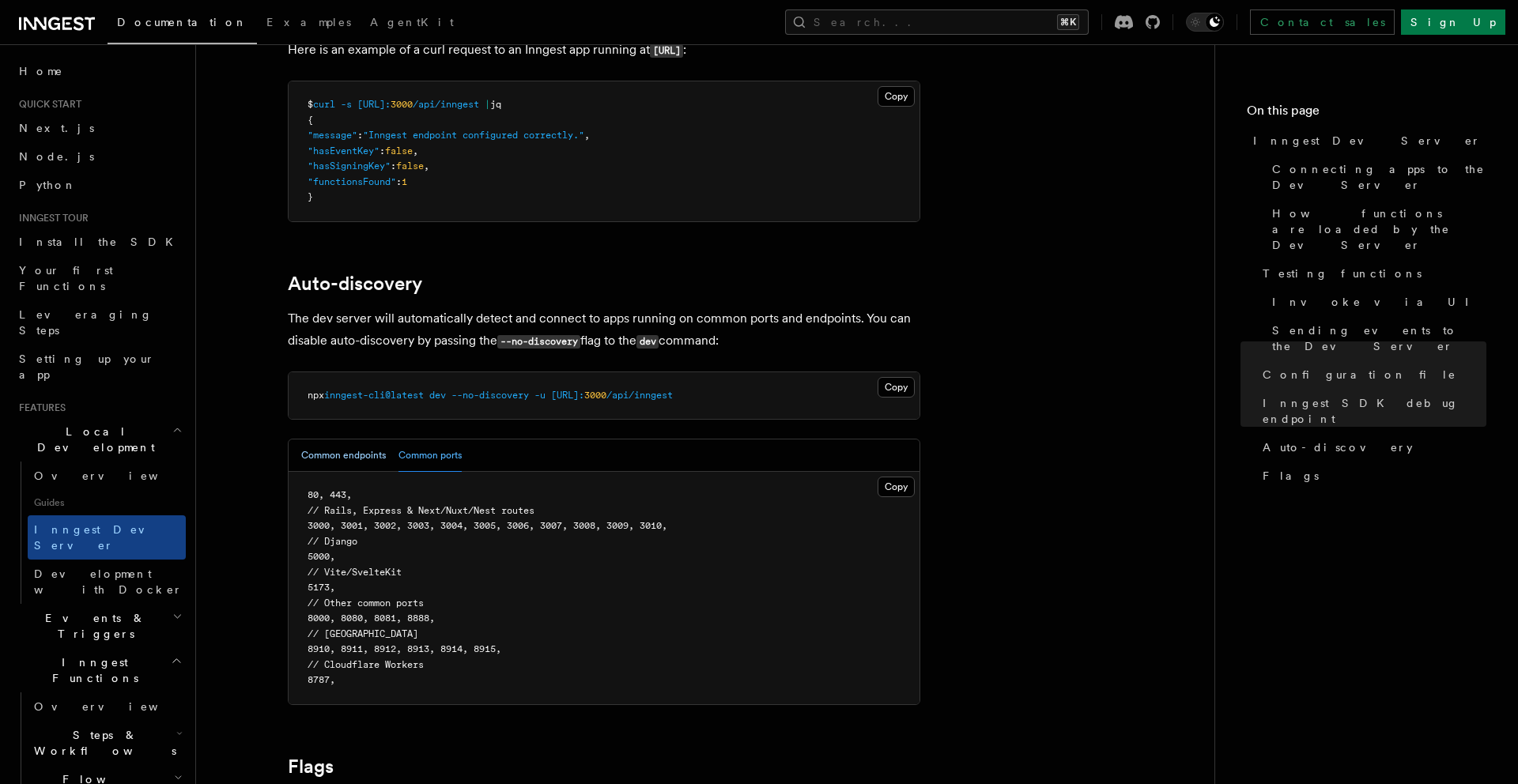
click at [347, 439] on button "Common endpoints" at bounding box center [343, 455] width 84 height 32
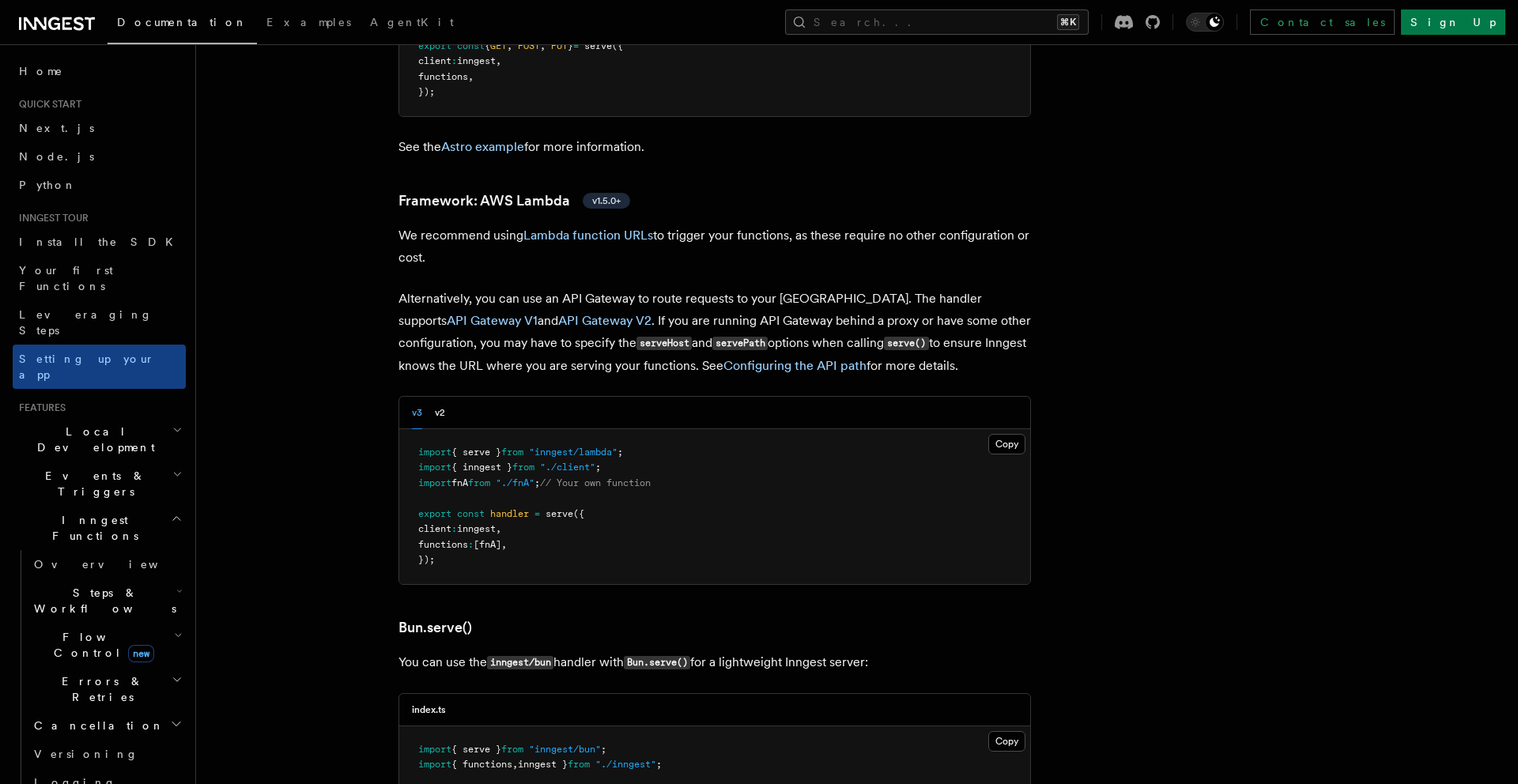
scroll to position [1568, 0]
